Goal: Task Accomplishment & Management: Manage account settings

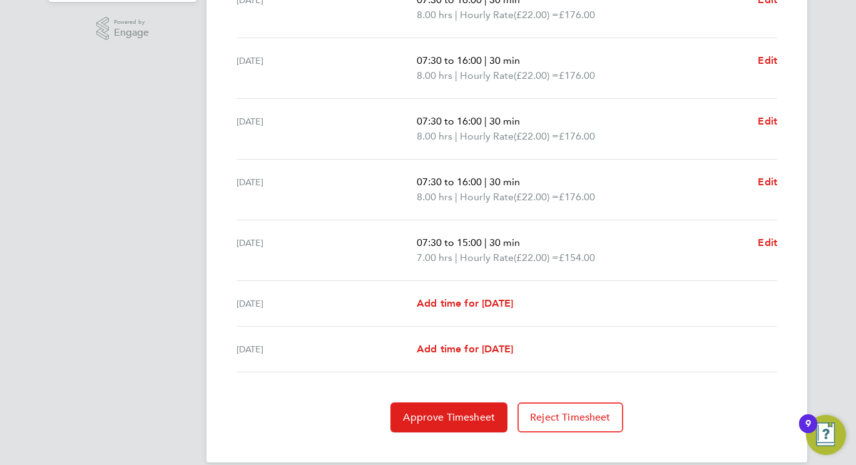
scroll to position [439, 0]
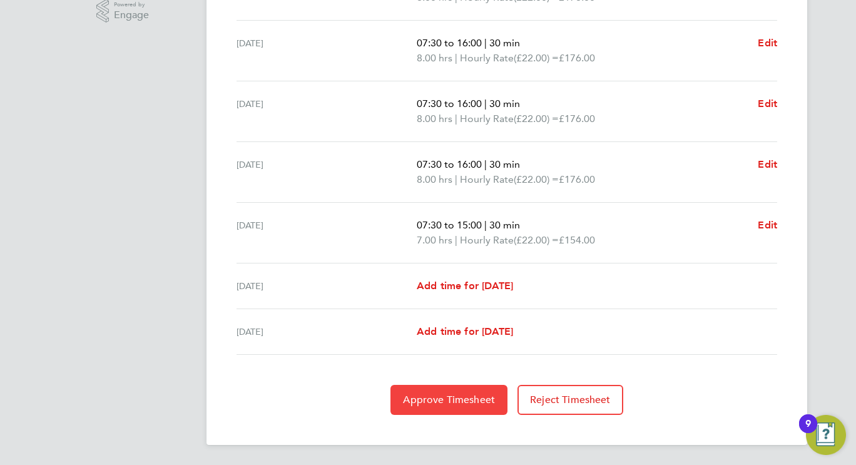
click at [461, 396] on span "Approve Timesheet" at bounding box center [449, 400] width 92 height 13
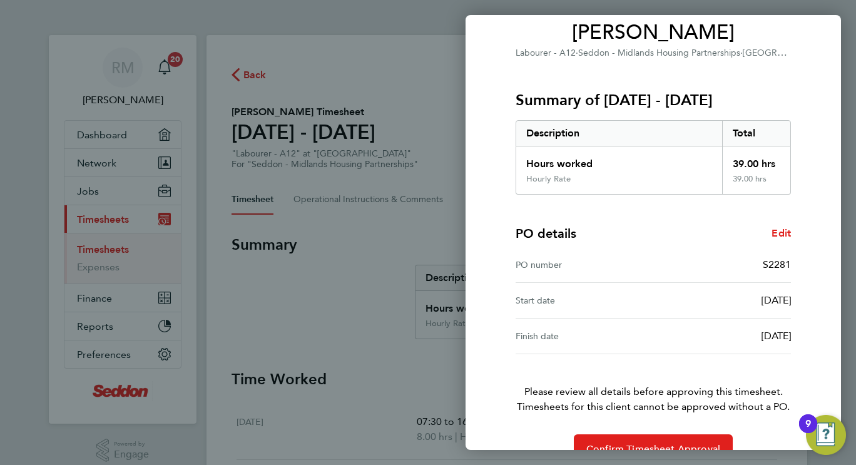
scroll to position [135, 0]
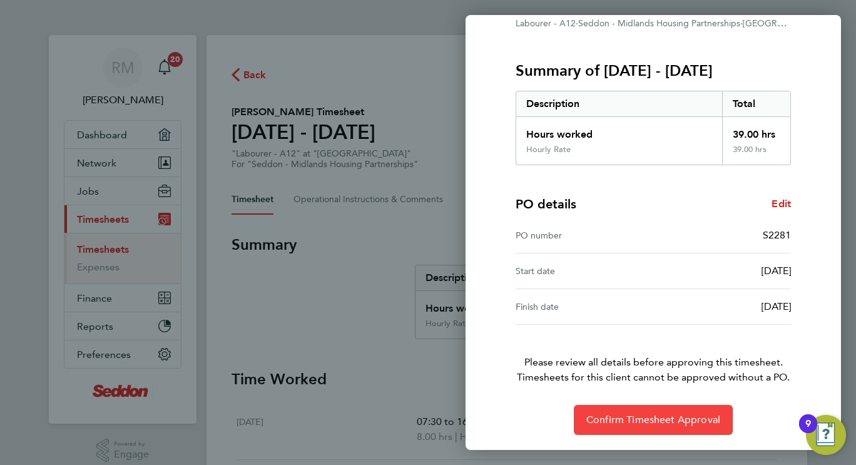
click at [659, 422] on span "Confirm Timesheet Approval" at bounding box center [654, 420] width 134 height 13
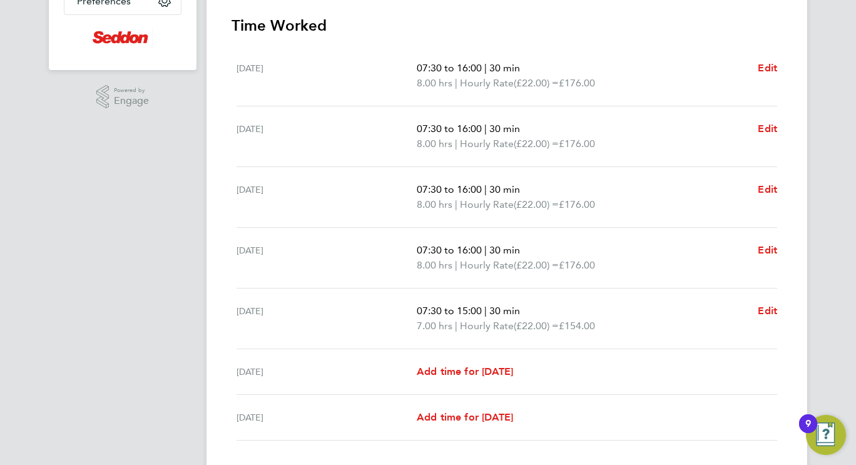
scroll to position [439, 0]
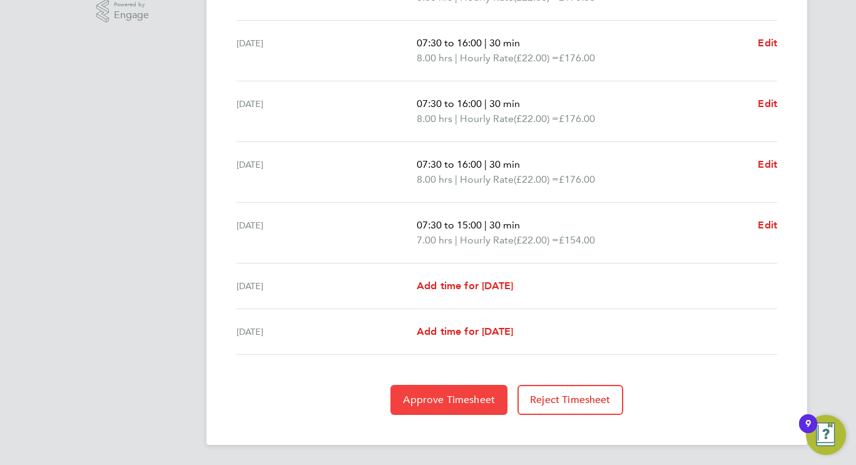
click at [423, 402] on span "Approve Timesheet" at bounding box center [449, 400] width 92 height 13
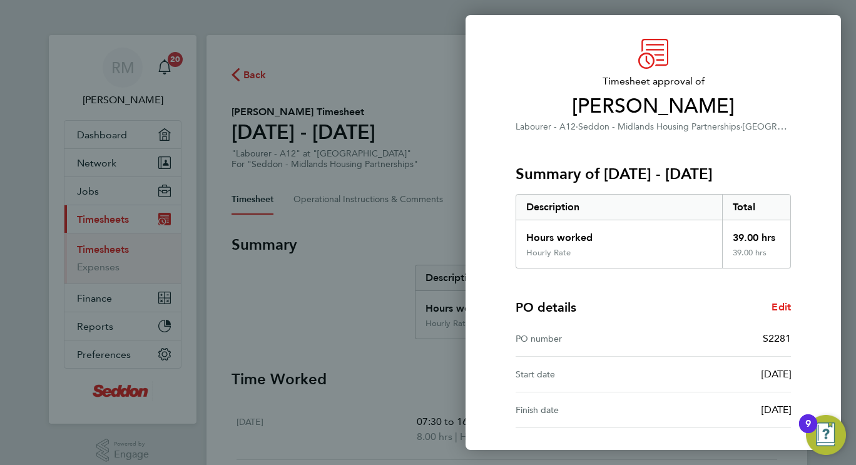
scroll to position [135, 0]
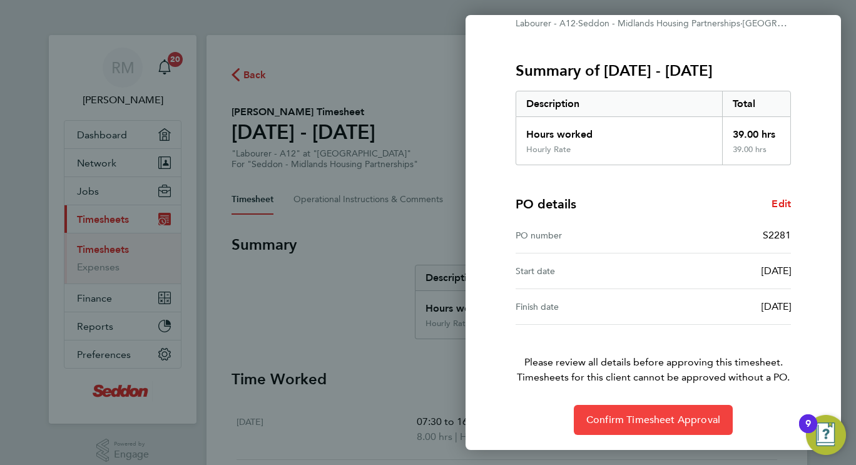
click at [703, 414] on span "Confirm Timesheet Approval" at bounding box center [654, 420] width 134 height 13
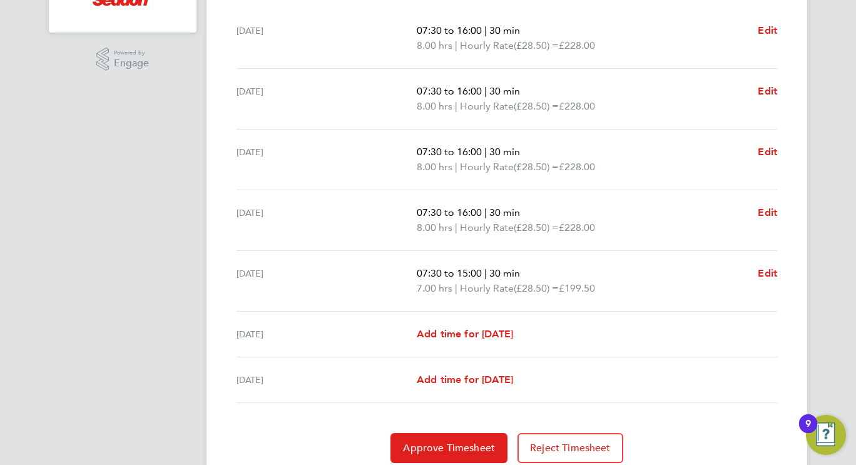
scroll to position [439, 0]
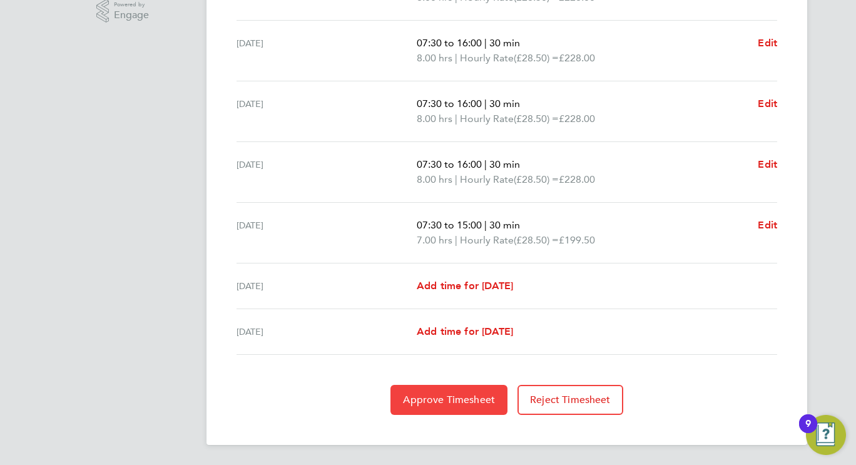
click at [443, 414] on button "Approve Timesheet" at bounding box center [449, 400] width 117 height 30
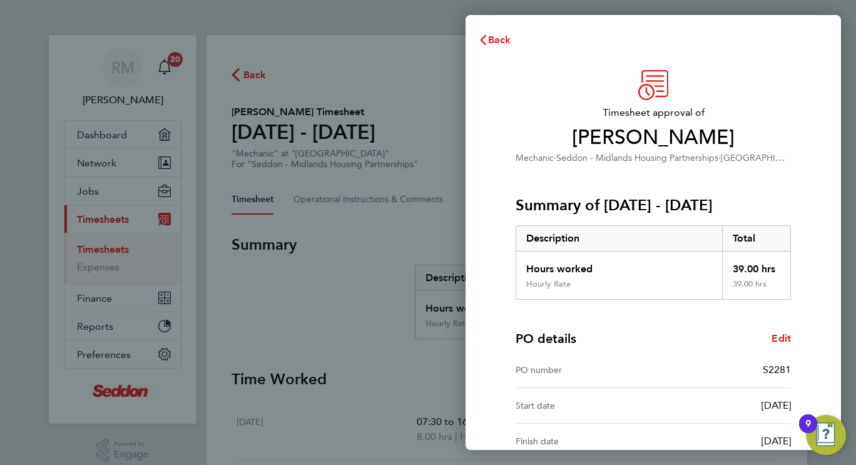
scroll to position [135, 0]
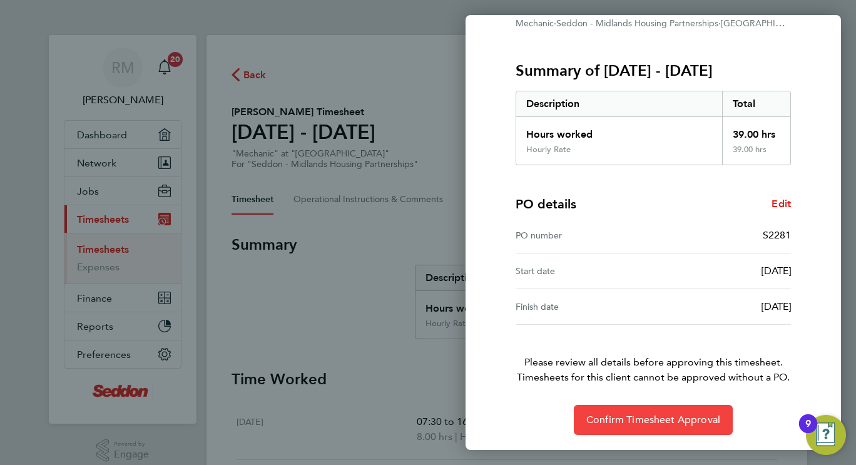
click at [657, 420] on span "Confirm Timesheet Approval" at bounding box center [654, 420] width 134 height 13
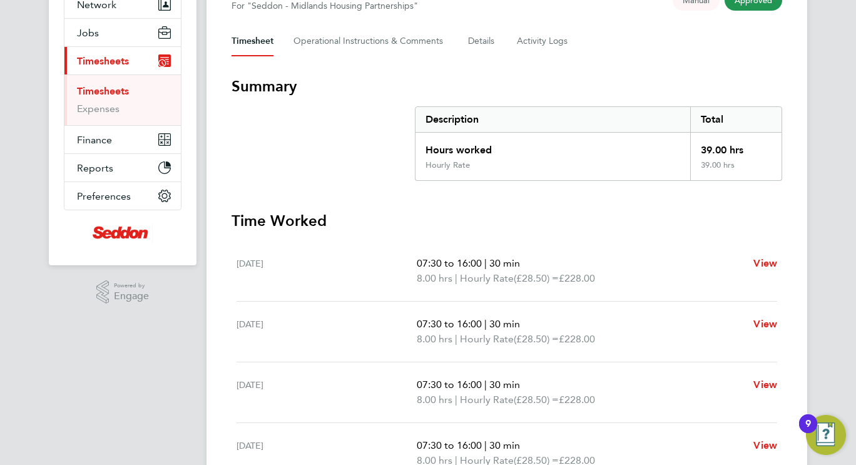
scroll to position [313, 0]
